Goal: Task Accomplishment & Management: Use online tool/utility

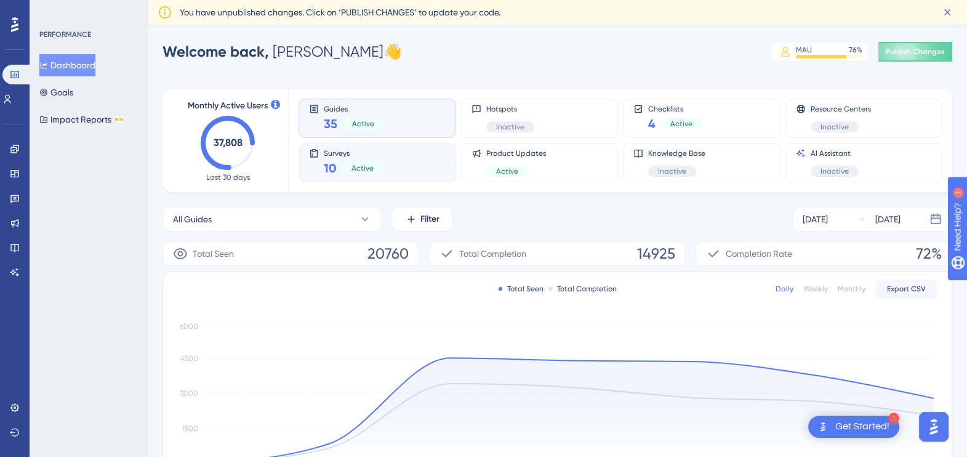
click at [397, 162] on div "Surveys 10 Active" at bounding box center [377, 162] width 137 height 28
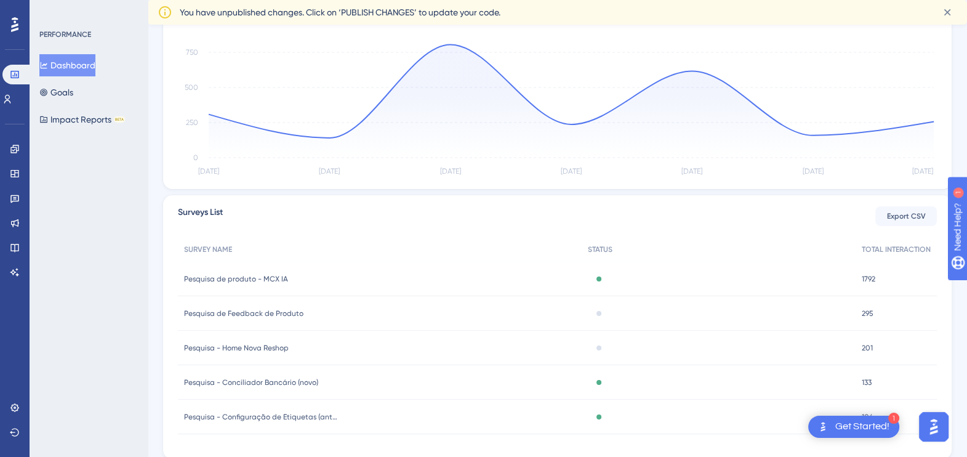
scroll to position [307, 0]
click at [266, 311] on span "Pesquisa de Feedback de Produto" at bounding box center [243, 312] width 119 height 10
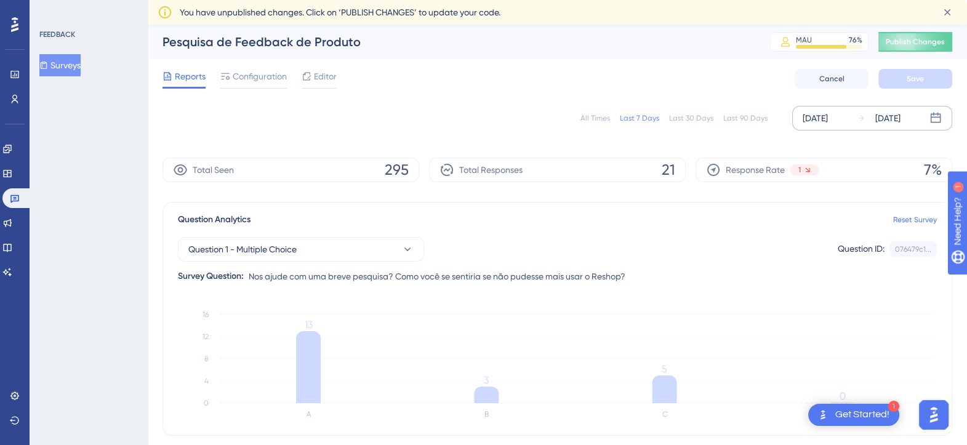
click at [856, 123] on div "[DATE] [DATE]" at bounding box center [872, 118] width 160 height 25
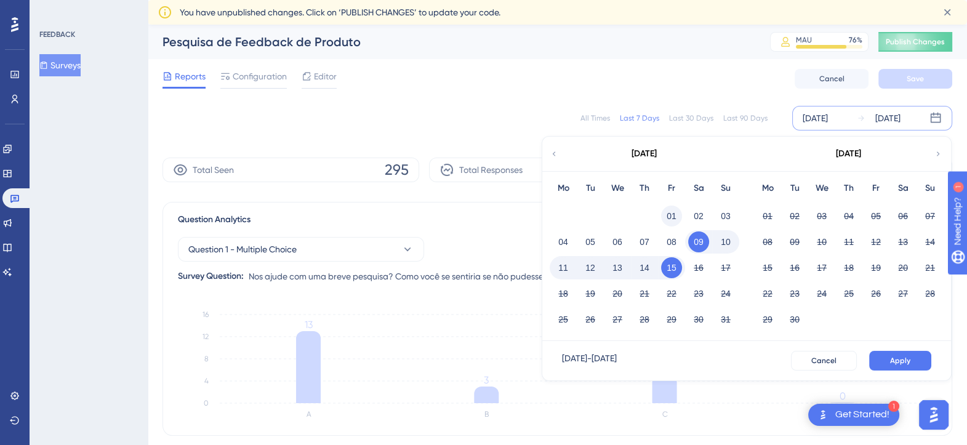
click at [675, 212] on button "01" at bounding box center [671, 216] width 21 height 21
click at [900, 360] on span "Apply" at bounding box center [900, 361] width 20 height 10
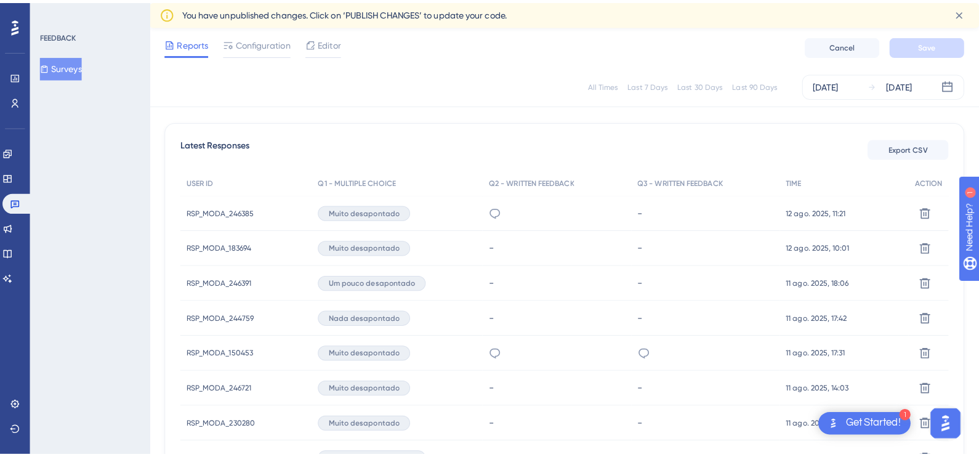
scroll to position [307, 0]
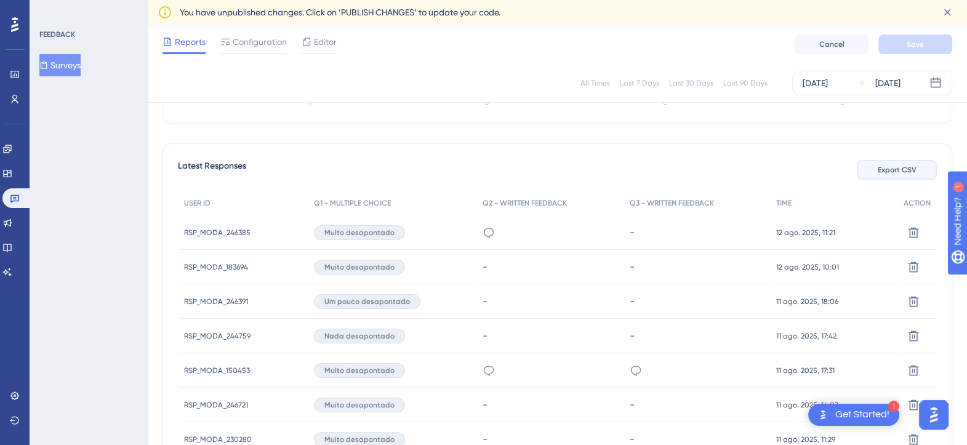
click at [905, 172] on span "Export CSV" at bounding box center [897, 170] width 39 height 10
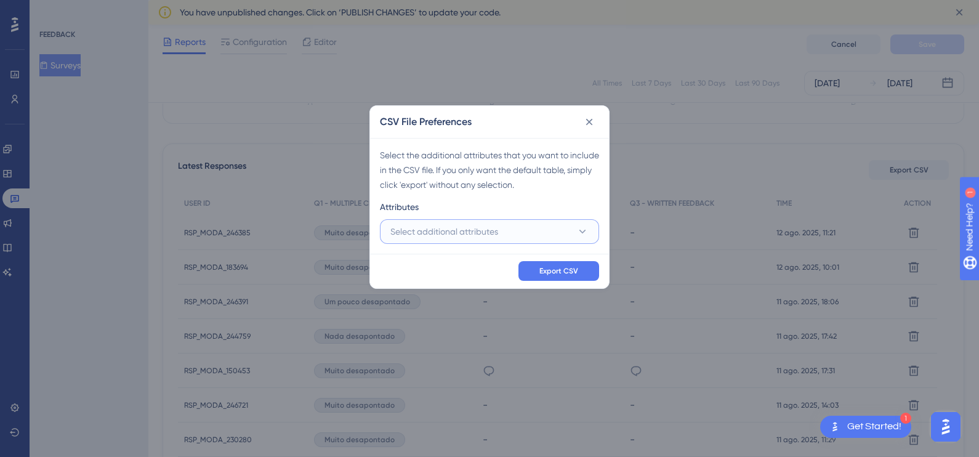
click at [514, 231] on button "Select additional attributes" at bounding box center [489, 231] width 219 height 25
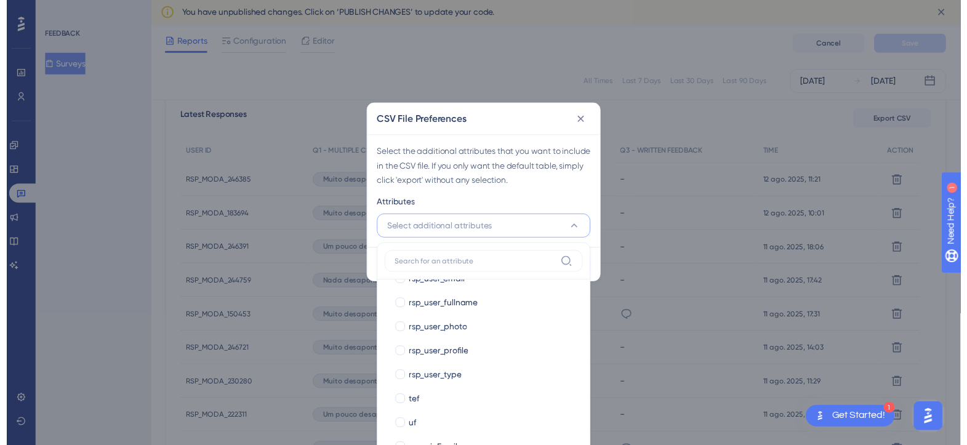
scroll to position [1167, 0]
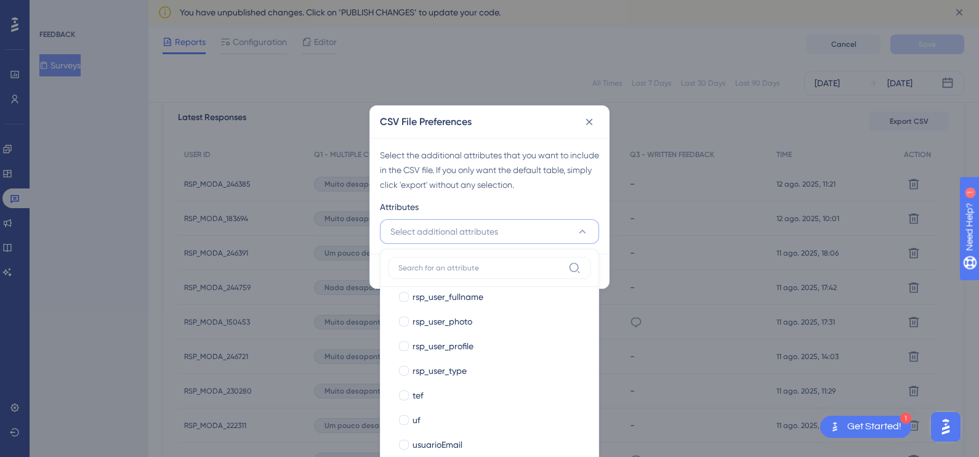
click at [496, 139] on div "Select the additional attributes that you want to include in the CSV file. If y…" at bounding box center [489, 196] width 239 height 116
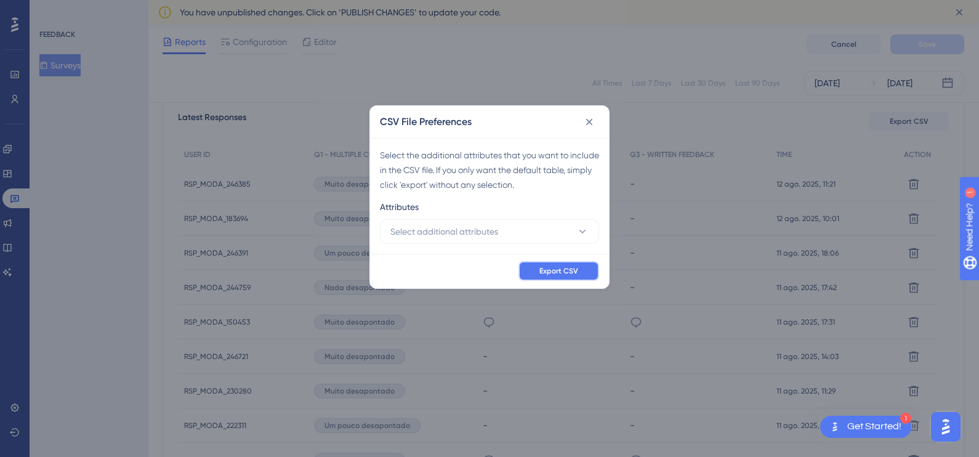
click at [541, 270] on span "Export CSV" at bounding box center [558, 271] width 39 height 10
